Goal: Find specific page/section: Find specific page/section

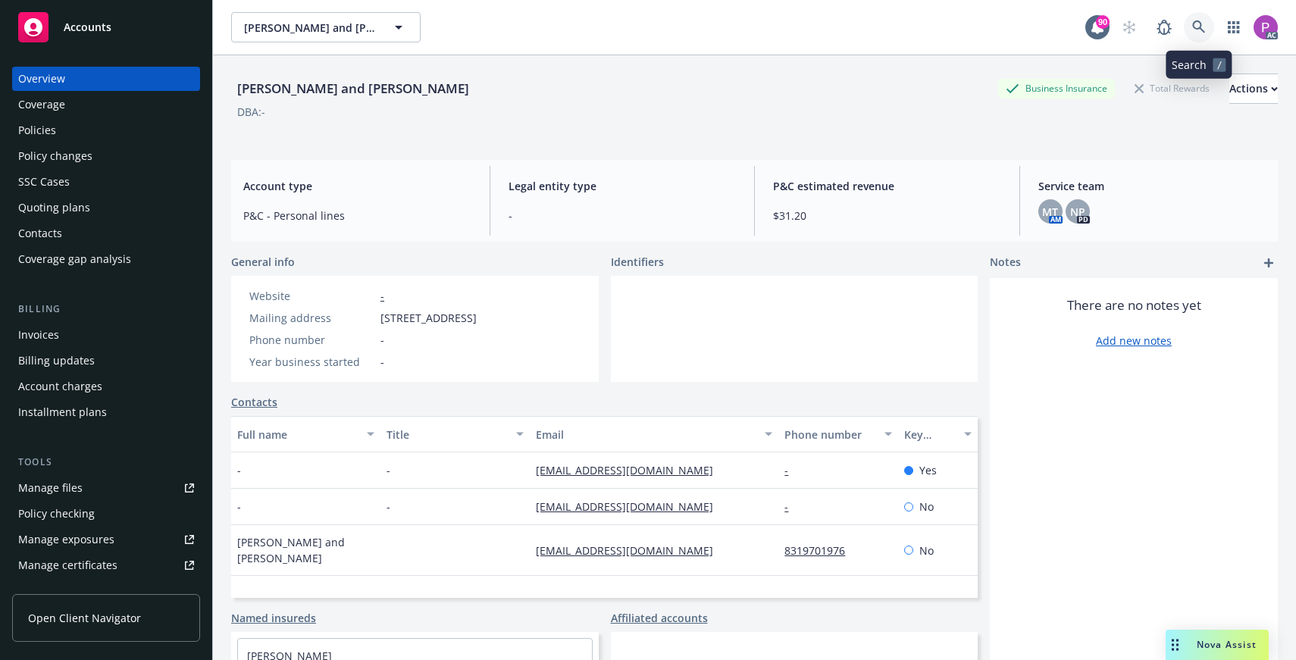
click at [1191, 33] on link at bounding box center [1199, 27] width 30 height 30
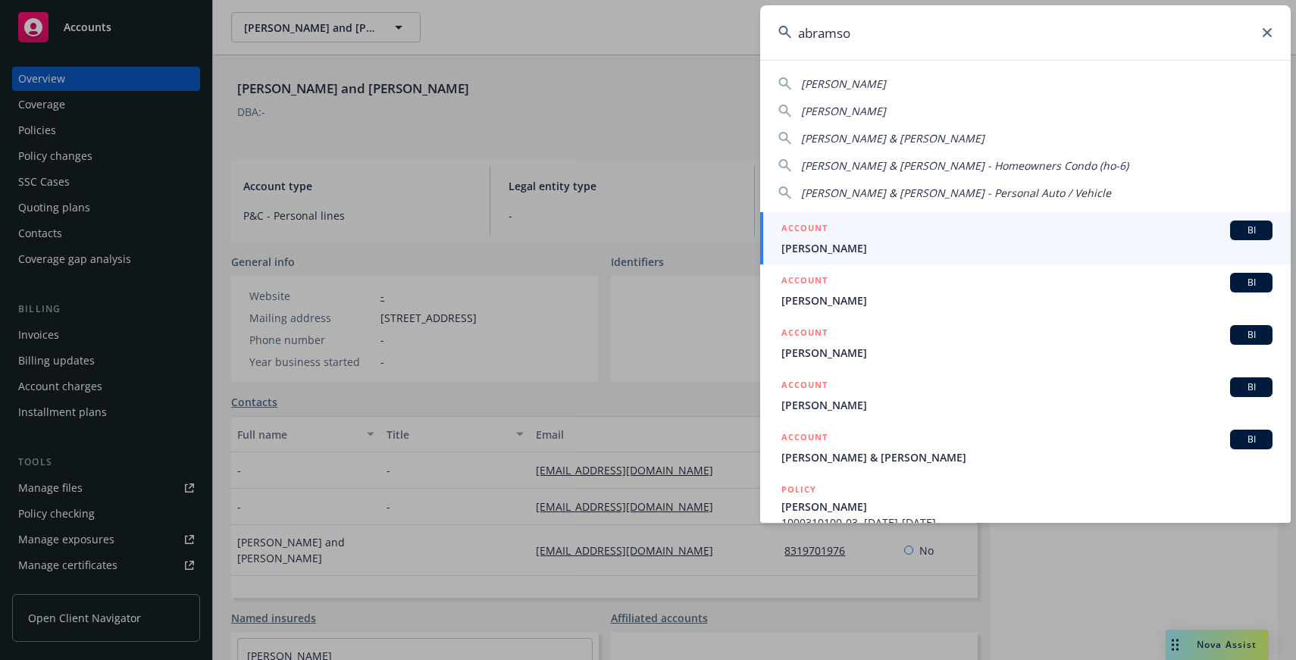
type input "[PERSON_NAME]"
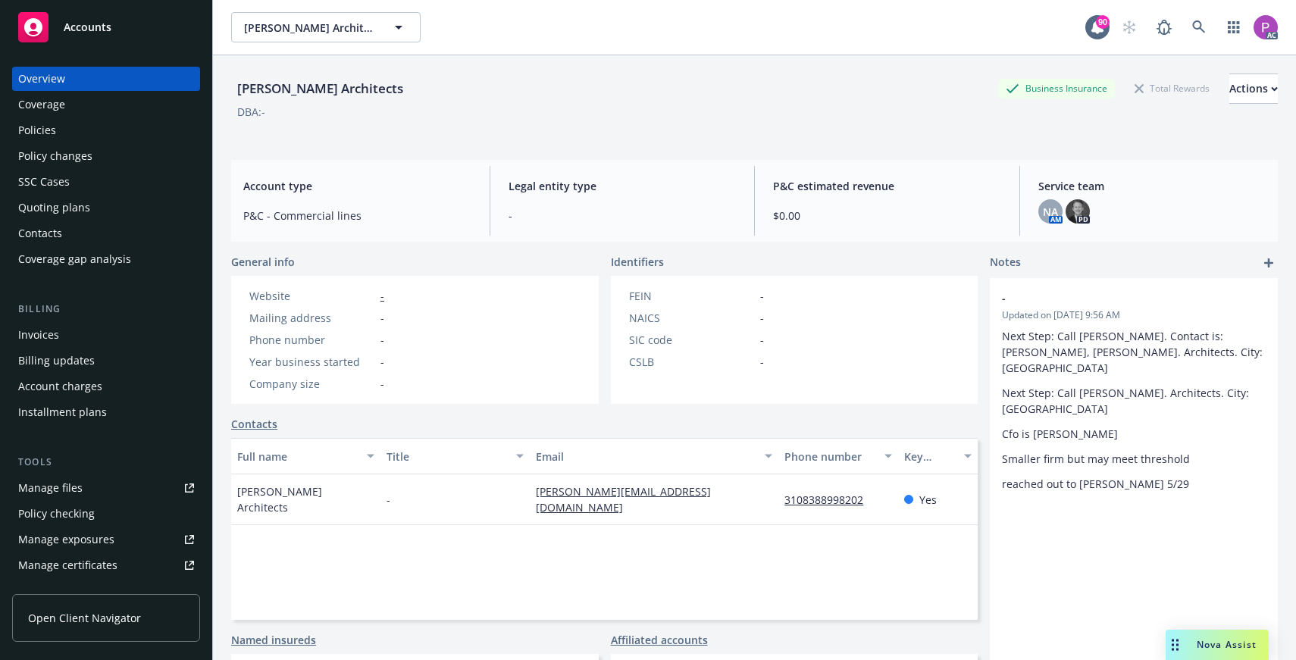
click at [80, 139] on div "Policies" at bounding box center [106, 130] width 176 height 24
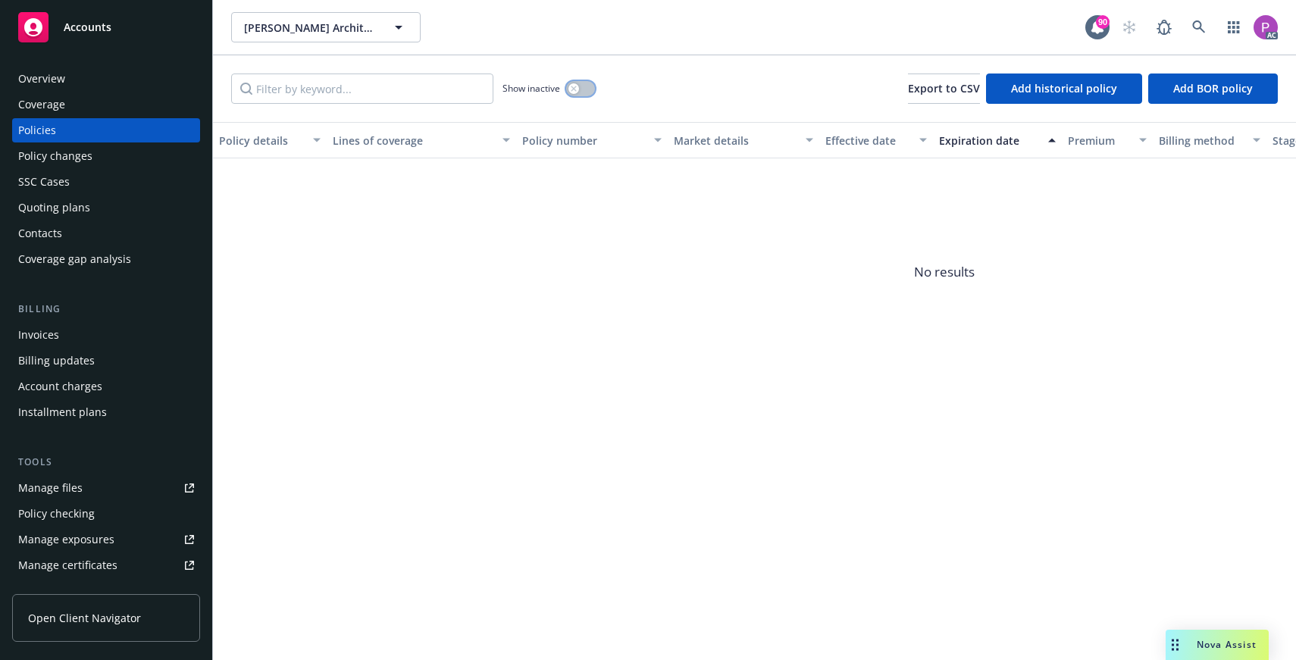
click at [585, 84] on button "button" at bounding box center [580, 88] width 29 height 15
click at [127, 75] on div "Overview" at bounding box center [106, 79] width 176 height 24
